Goal: Task Accomplishment & Management: Use online tool/utility

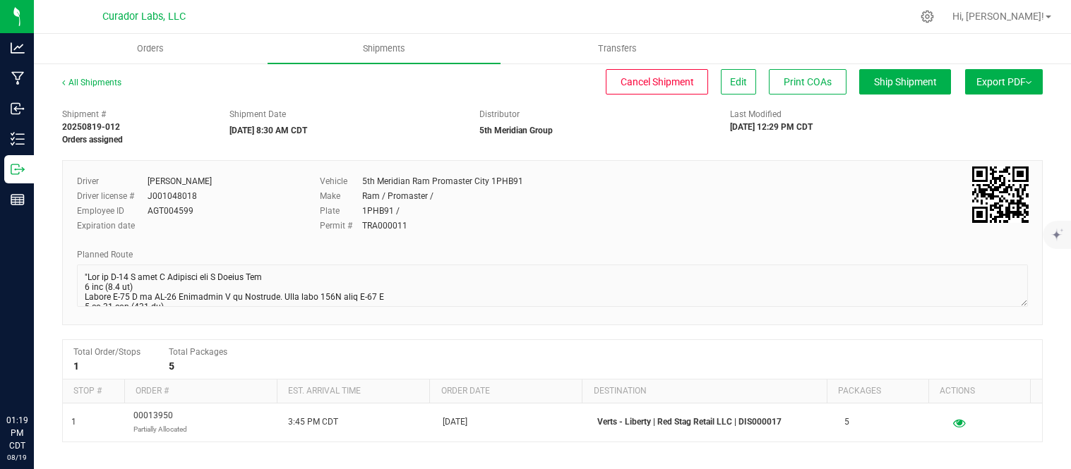
click at [150, 51] on span "Orders" at bounding box center [150, 48] width 65 height 13
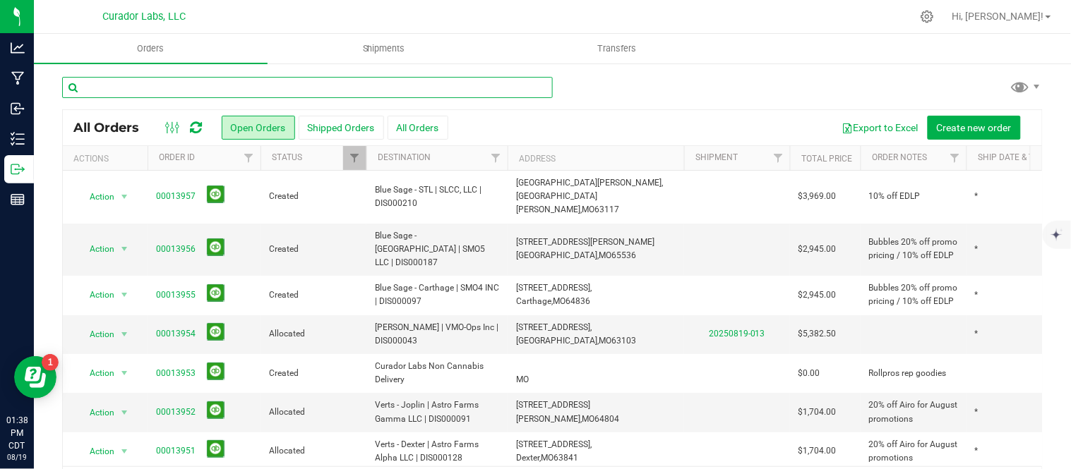
click at [186, 83] on input "text" at bounding box center [307, 87] width 491 height 21
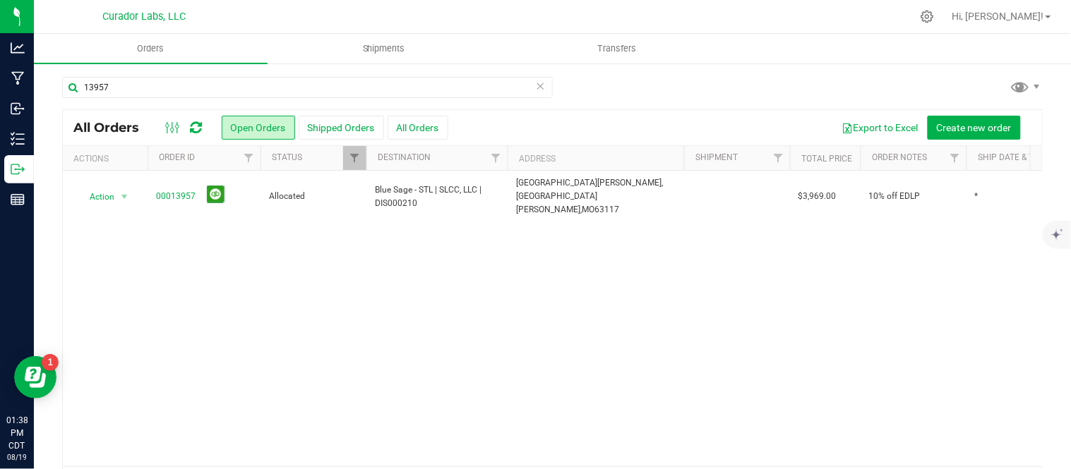
click at [52, 85] on div "13957 All Orders Open Orders Shipped Orders All Orders Export to Excel Create n…" at bounding box center [552, 288] width 1037 height 453
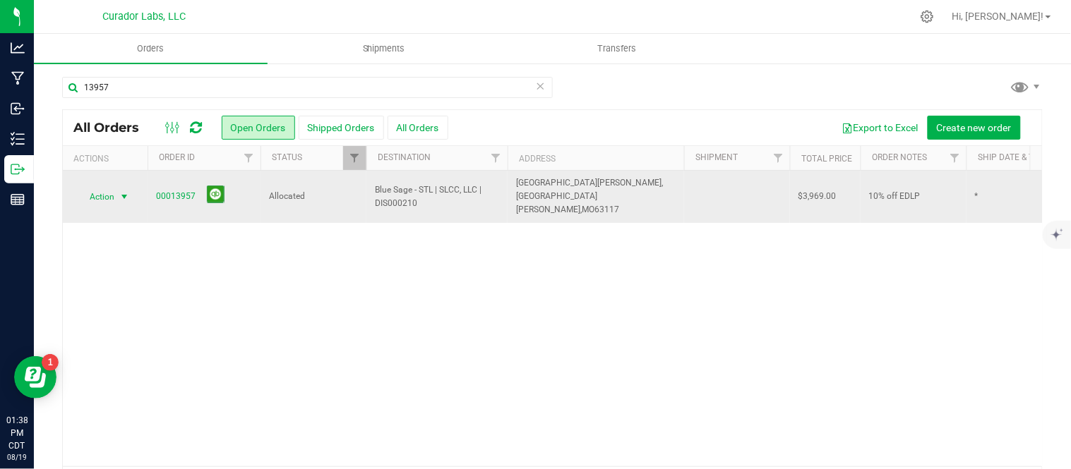
click at [133, 191] on span "select" at bounding box center [125, 197] width 18 height 20
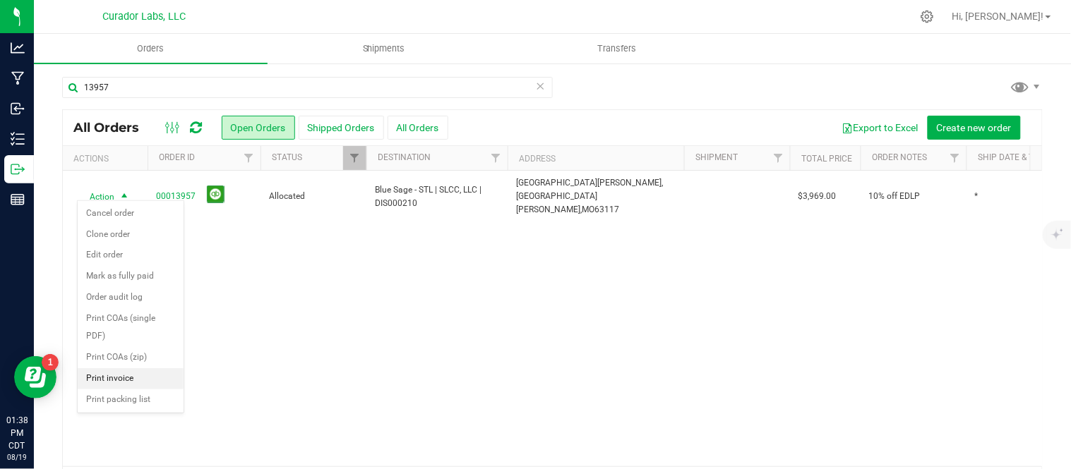
click at [122, 381] on li "Print invoice" at bounding box center [131, 378] width 106 height 21
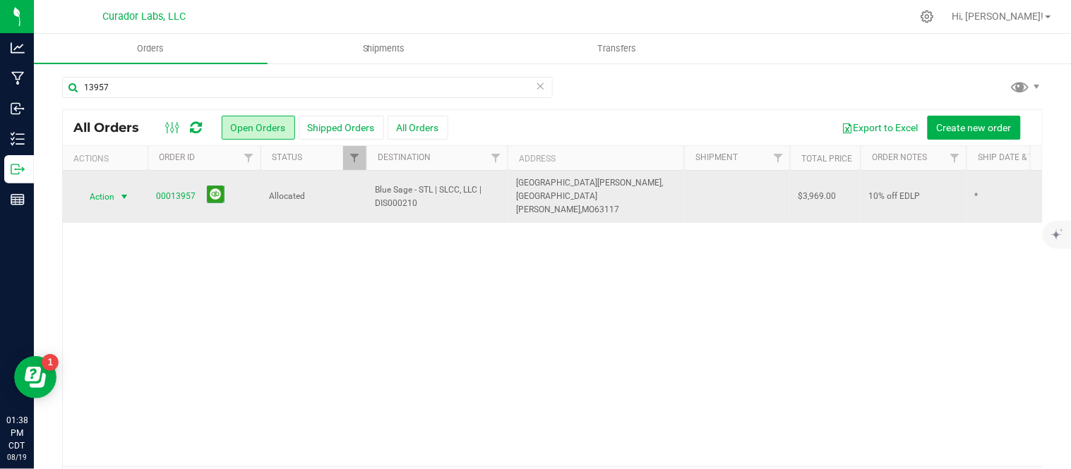
click at [107, 187] on span "Action" at bounding box center [96, 197] width 38 height 20
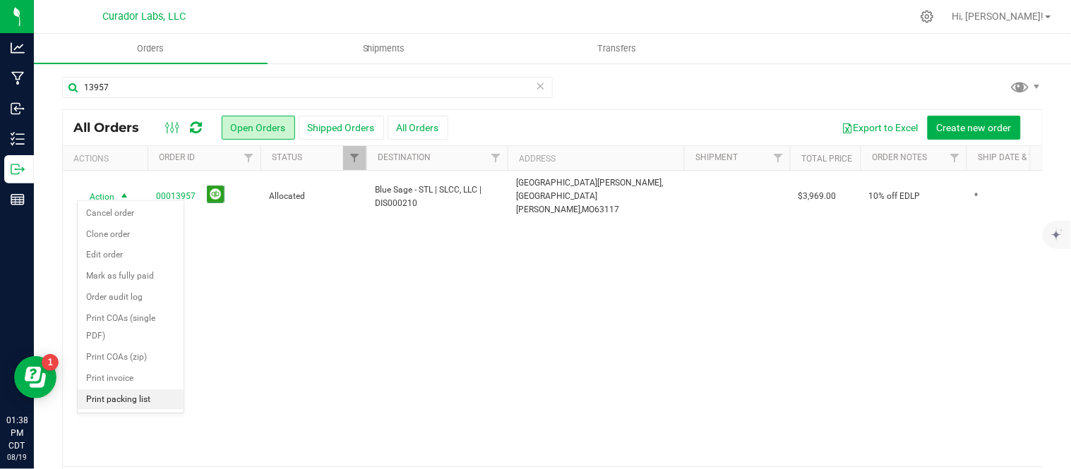
click at [119, 398] on li "Print packing list" at bounding box center [131, 400] width 106 height 21
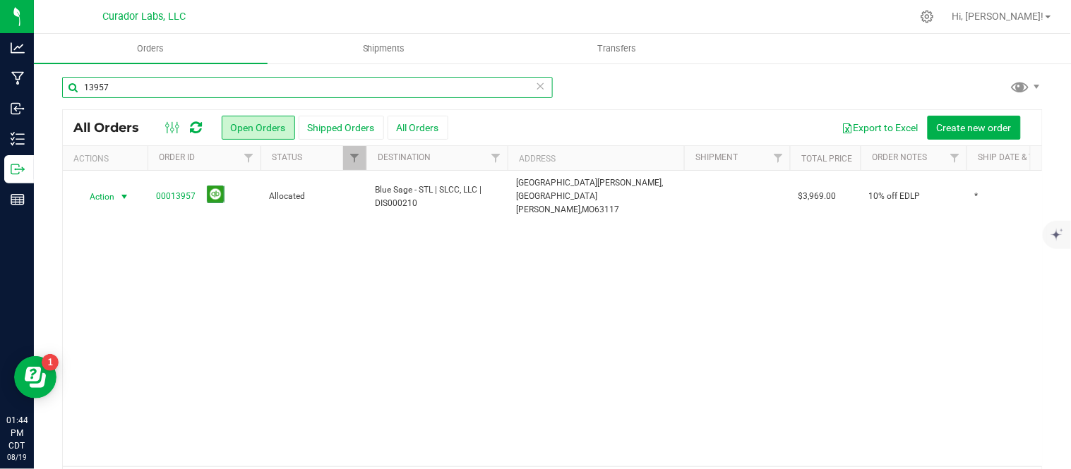
click at [150, 87] on input "13957" at bounding box center [307, 87] width 491 height 21
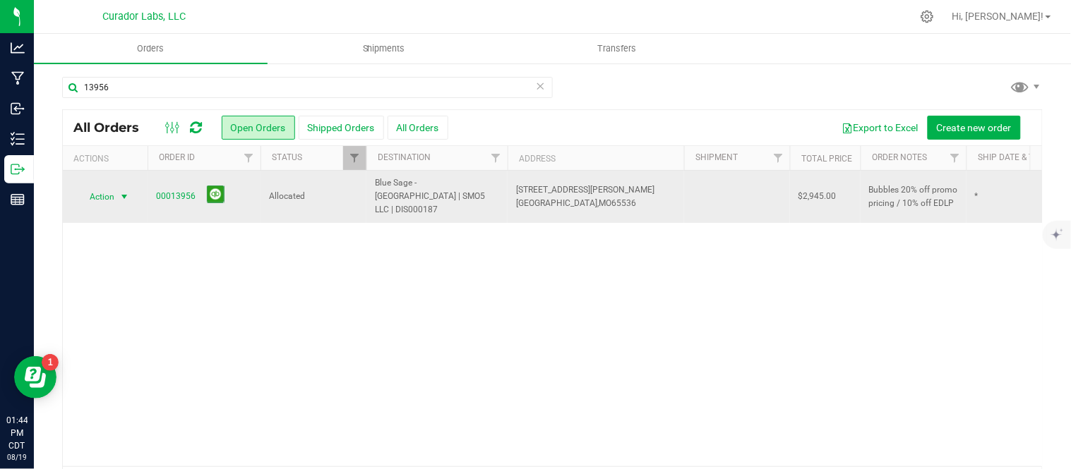
click at [109, 188] on span "Action" at bounding box center [96, 197] width 38 height 20
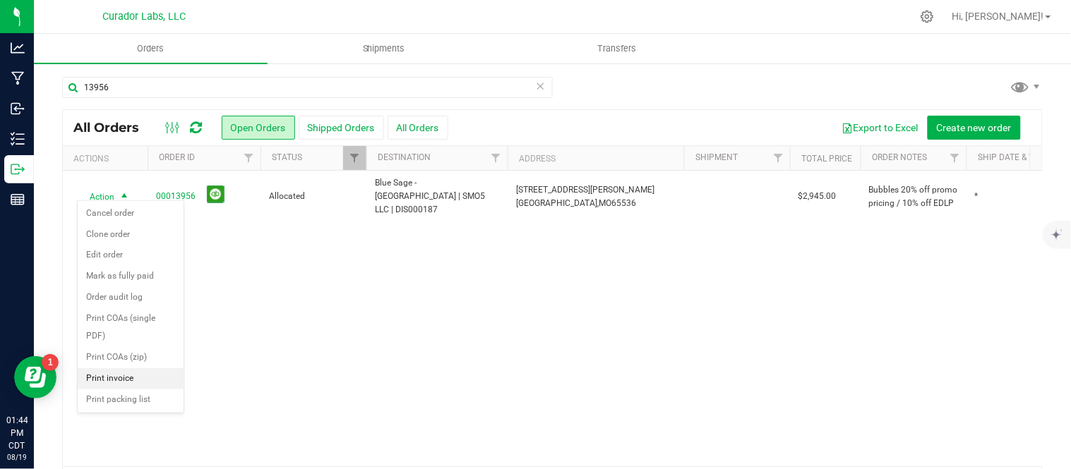
click at [128, 376] on li "Print invoice" at bounding box center [131, 378] width 106 height 21
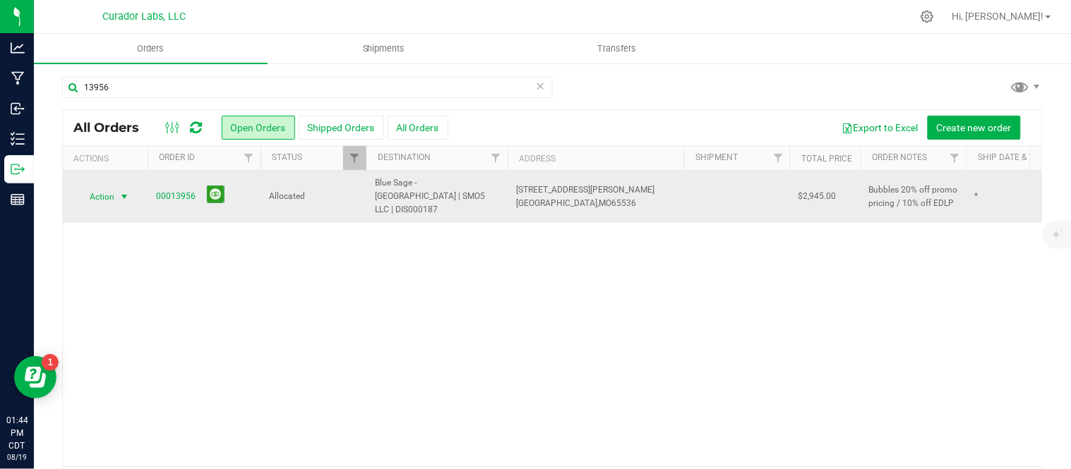
click at [114, 187] on span "Action" at bounding box center [96, 197] width 38 height 20
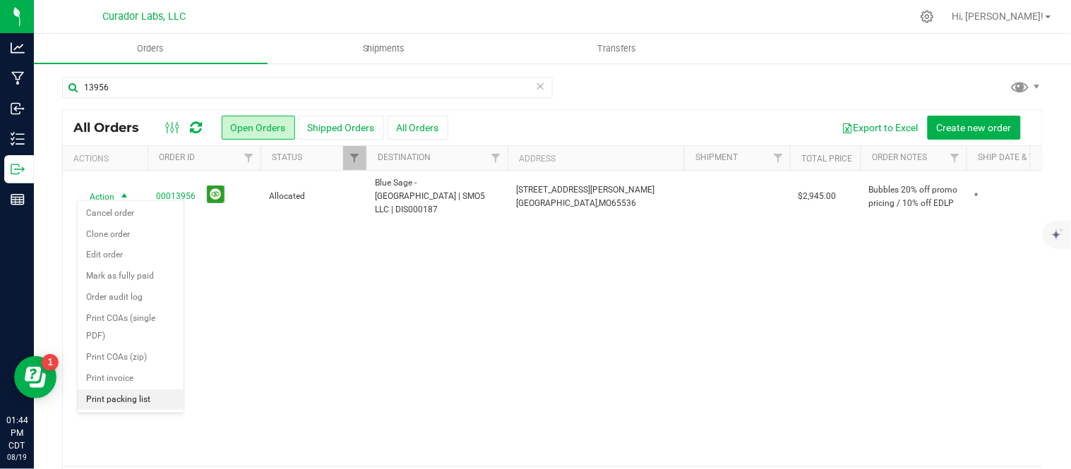
click at [152, 402] on li "Print packing list" at bounding box center [131, 400] width 106 height 21
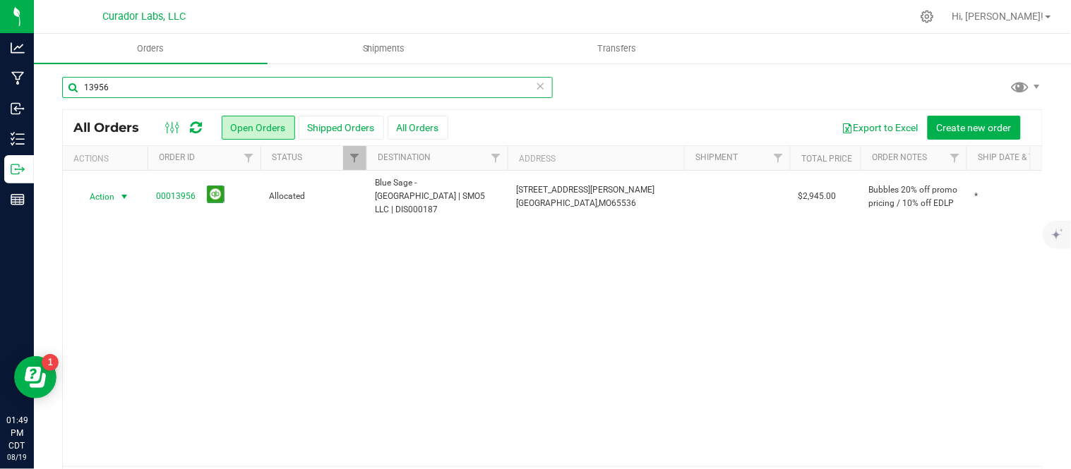
click at [171, 89] on input "13956" at bounding box center [307, 87] width 491 height 21
type input "13955"
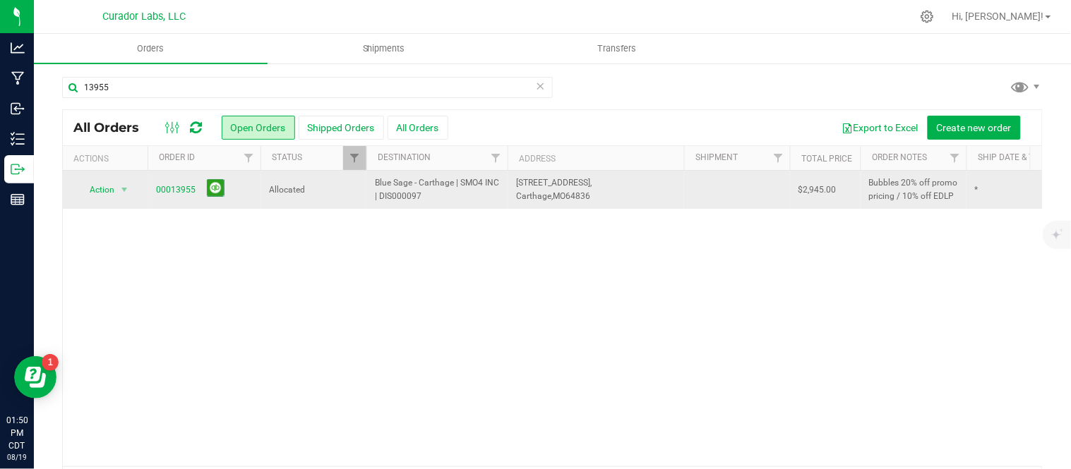
click at [126, 179] on td "Action Action Cancel order Clone order Edit order Mark as fully paid Order audi…" at bounding box center [105, 190] width 85 height 38
click at [120, 182] on span "select" at bounding box center [125, 190] width 18 height 20
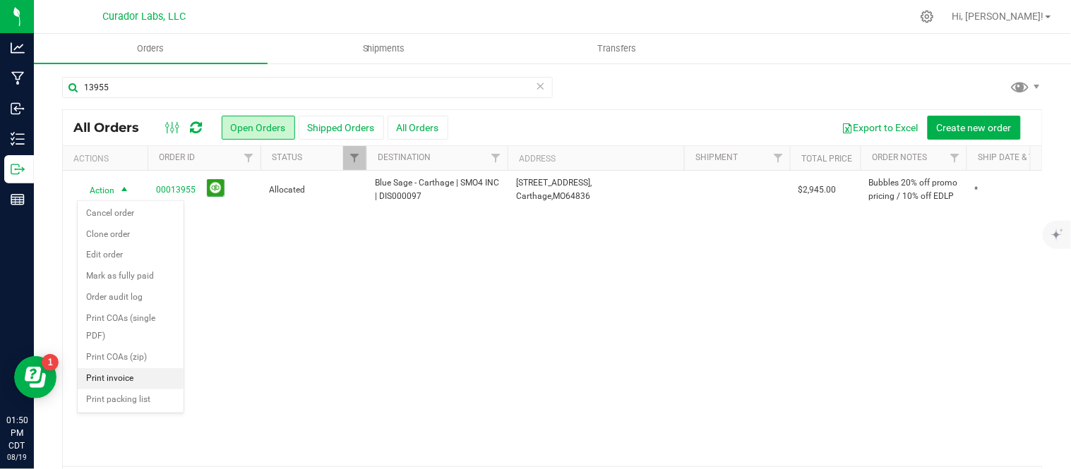
click at [127, 378] on li "Print invoice" at bounding box center [131, 378] width 106 height 21
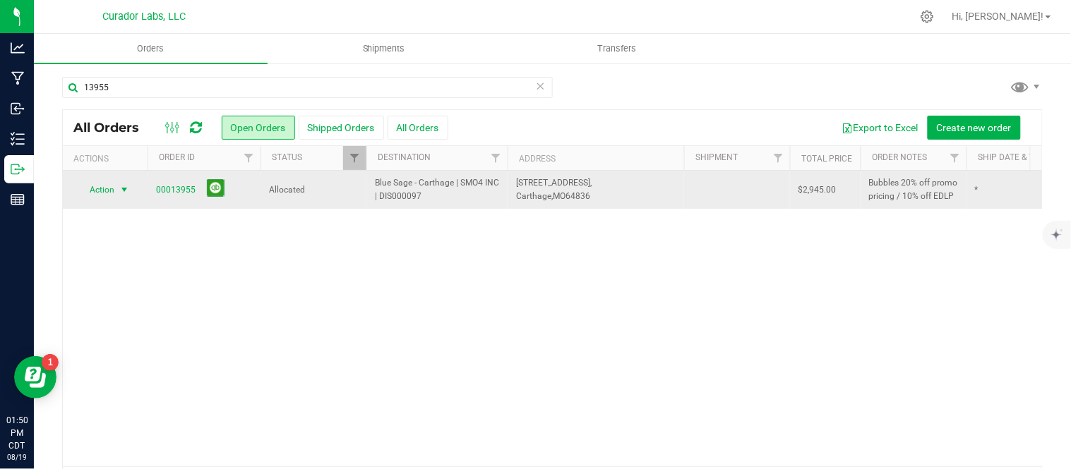
click at [117, 184] on span "select" at bounding box center [125, 190] width 18 height 20
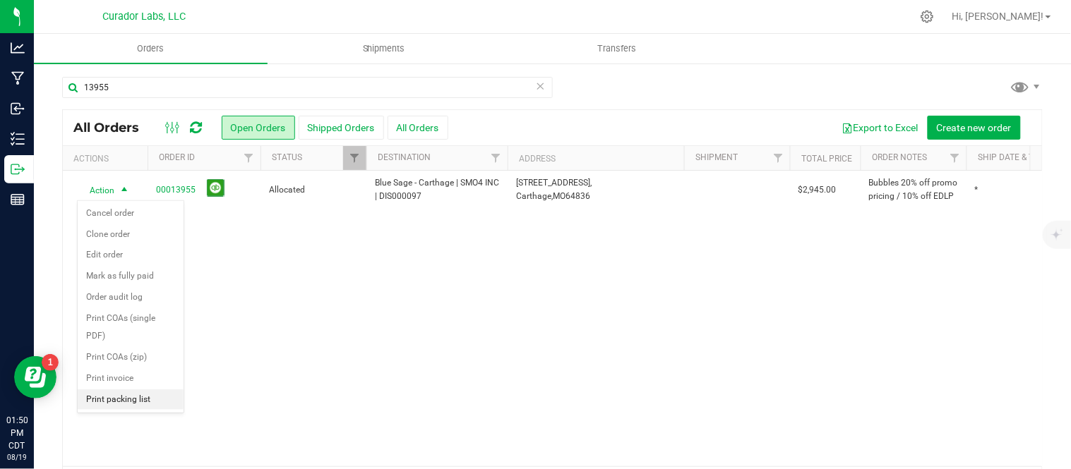
click at [137, 407] on li "Print packing list" at bounding box center [131, 400] width 106 height 21
